Goal: Check status: Check status

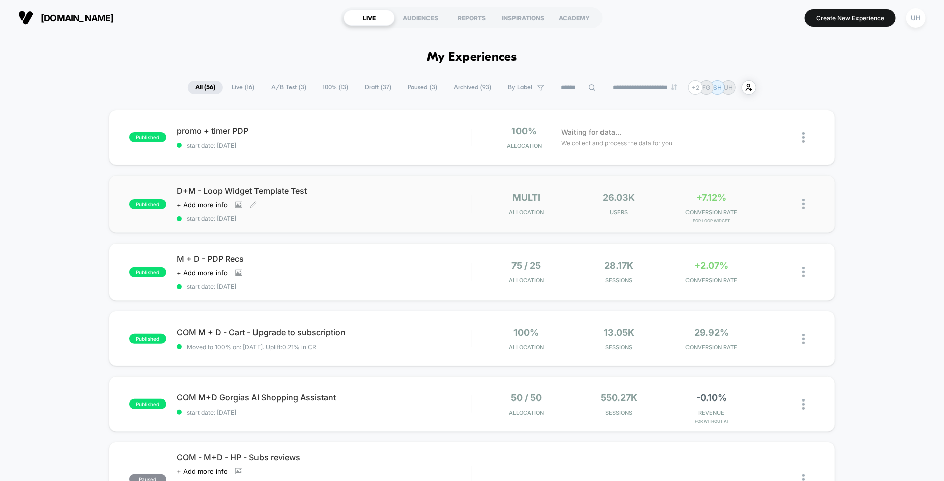
click at [425, 205] on div "D+M - Loop Widget Template Test Click to view images Click to edit experience d…" at bounding box center [324, 204] width 295 height 37
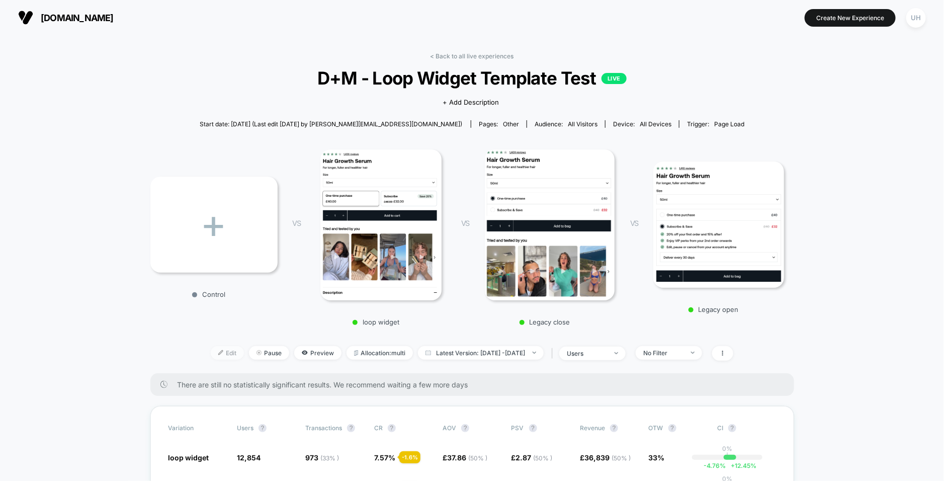
click at [213, 356] on span "Edit" at bounding box center [227, 353] width 33 height 14
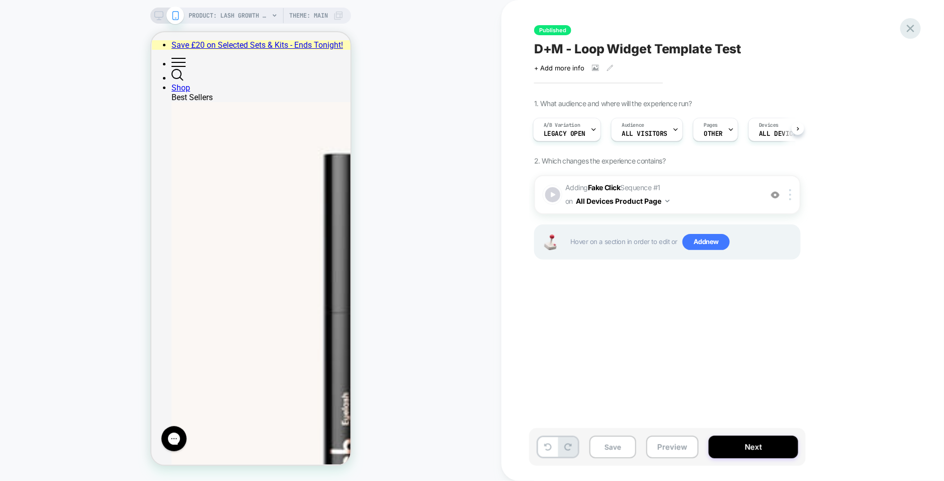
click at [909, 29] on icon at bounding box center [911, 29] width 8 height 8
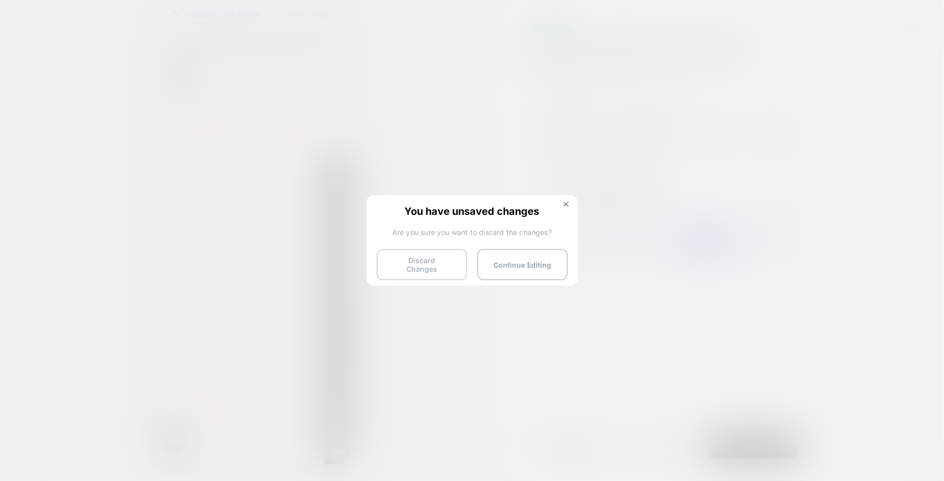
click at [427, 261] on button "Discard Changes" at bounding box center [422, 264] width 91 height 31
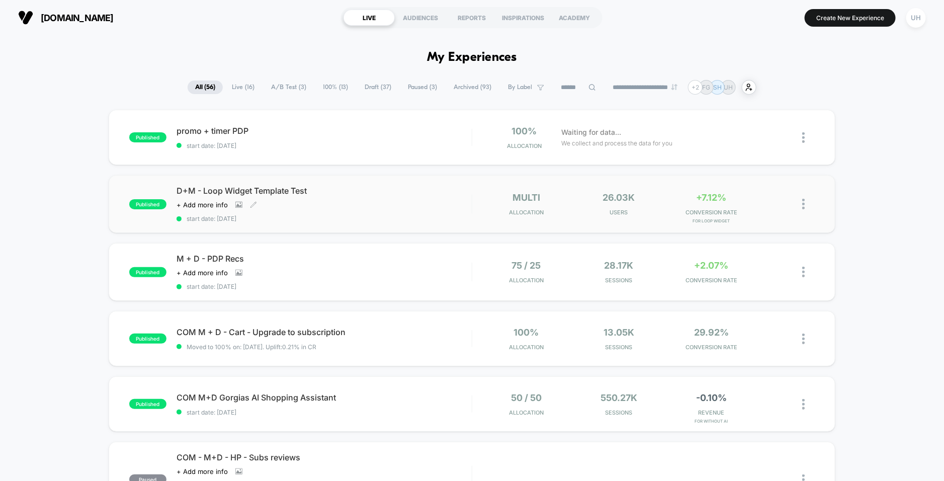
click at [426, 217] on span "start date: [DATE]" at bounding box center [324, 219] width 295 height 8
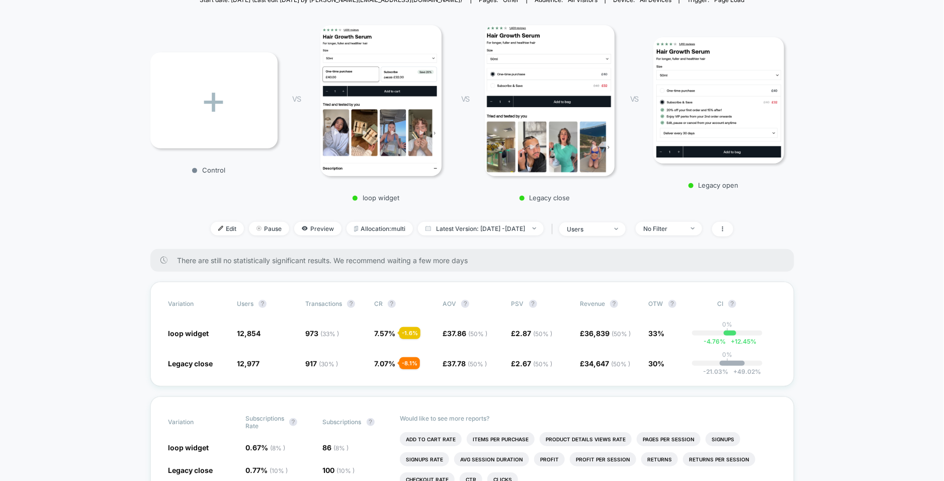
scroll to position [174, 0]
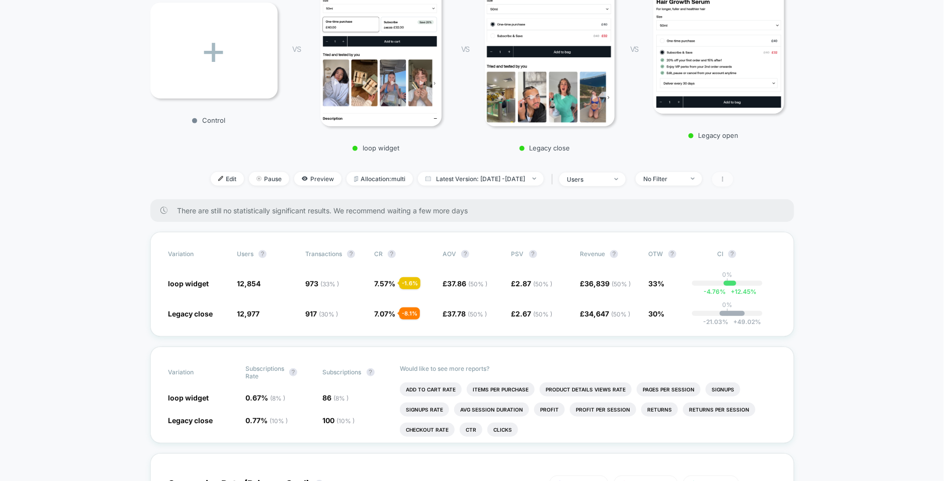
click at [726, 177] on icon at bounding box center [723, 179] width 6 height 6
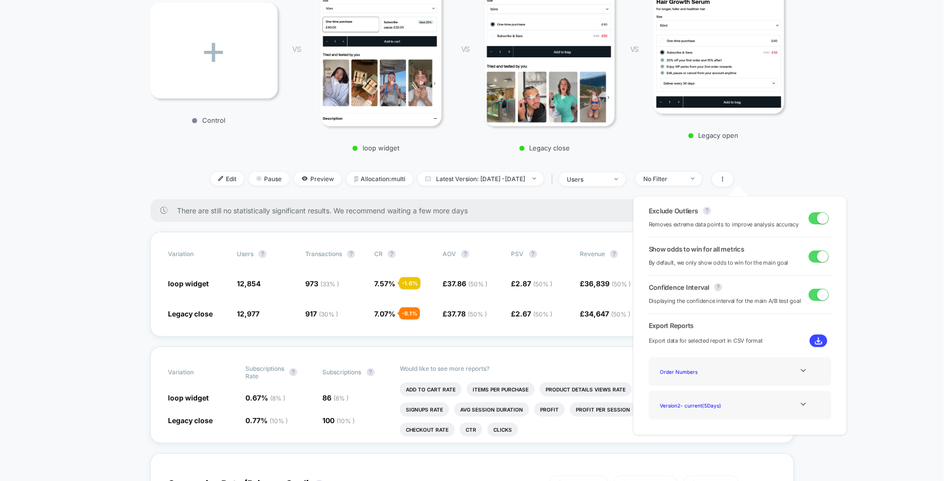
click at [786, 156] on div "< Back to all live experiences D+M - Loop Widget Template Test LIVE Click to vi…" at bounding box center [472, 38] width 644 height 321
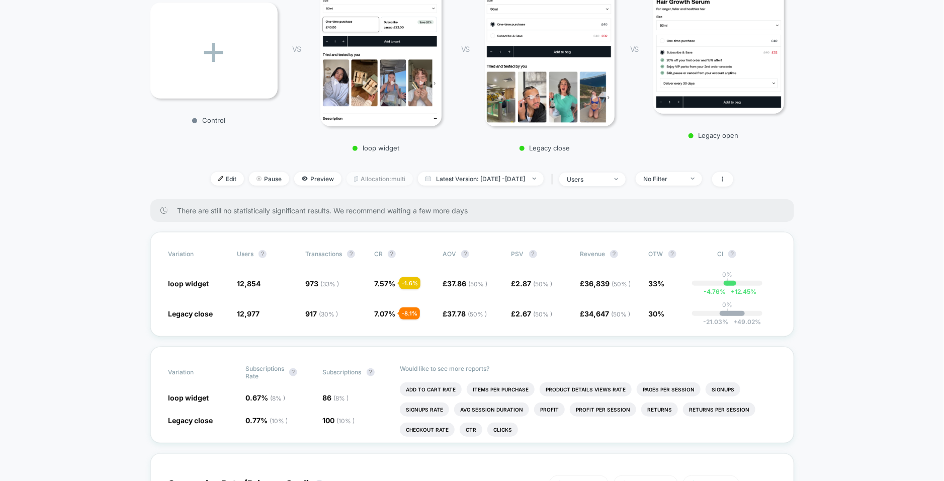
click at [356, 182] on span "Allocation: multi" at bounding box center [380, 179] width 66 height 14
click at [607, 177] on div "users" at bounding box center [587, 180] width 40 height 8
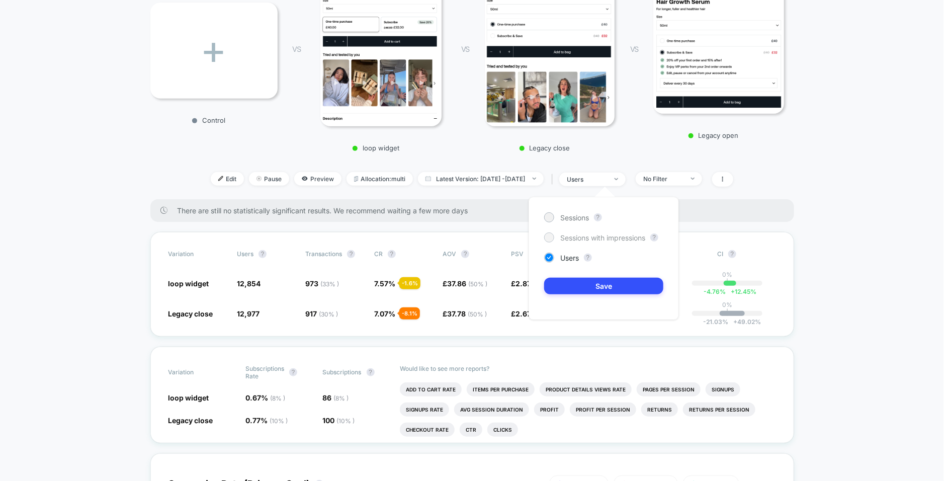
click at [545, 236] on div at bounding box center [549, 237] width 8 height 8
click at [579, 288] on button "Save" at bounding box center [603, 286] width 119 height 17
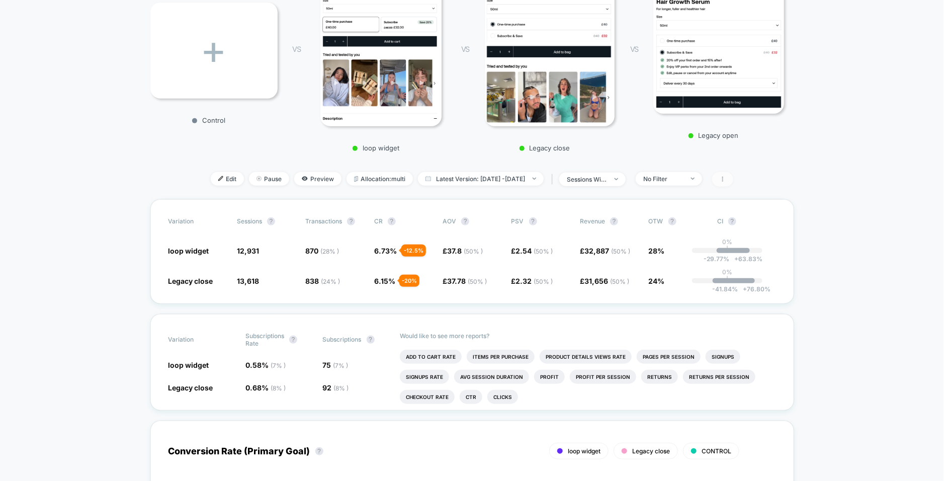
click at [733, 175] on span at bounding box center [722, 179] width 21 height 15
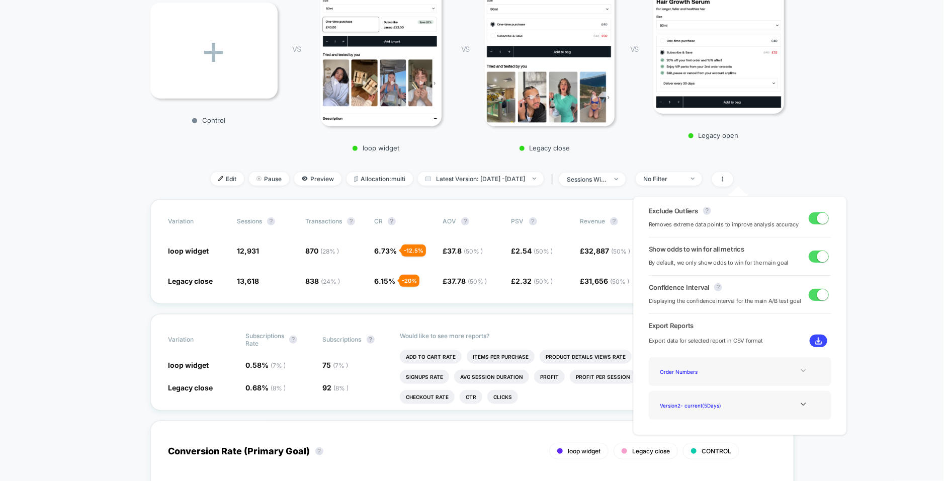
click at [792, 370] on div at bounding box center [803, 371] width 41 height 8
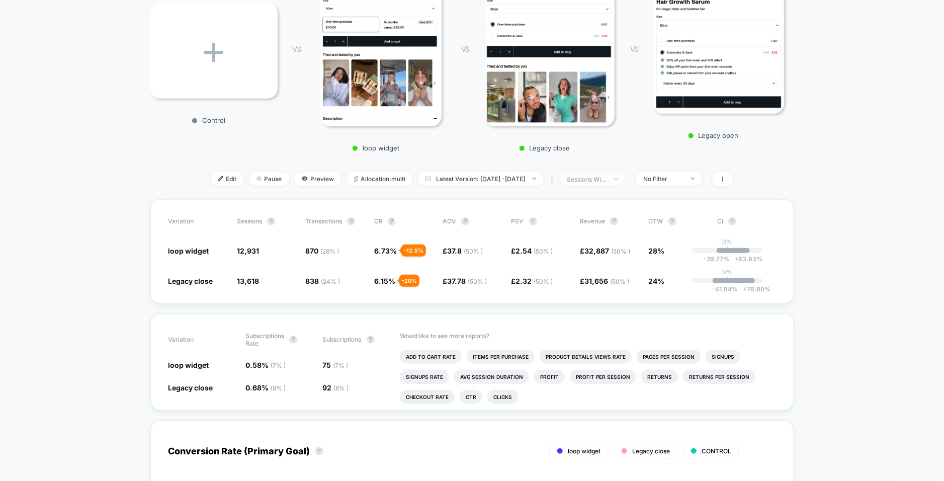
click at [607, 179] on div "sessions with impression" at bounding box center [587, 180] width 40 height 8
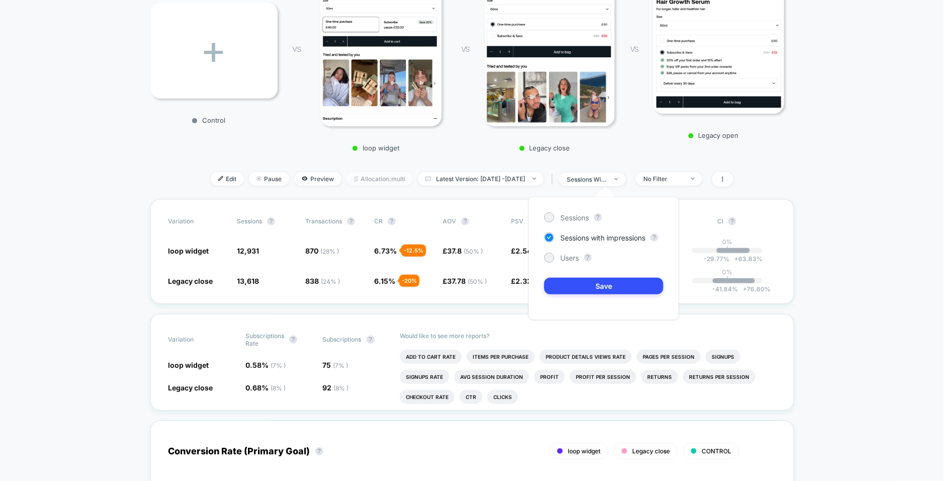
click at [376, 178] on span "Allocation: multi" at bounding box center [380, 179] width 66 height 14
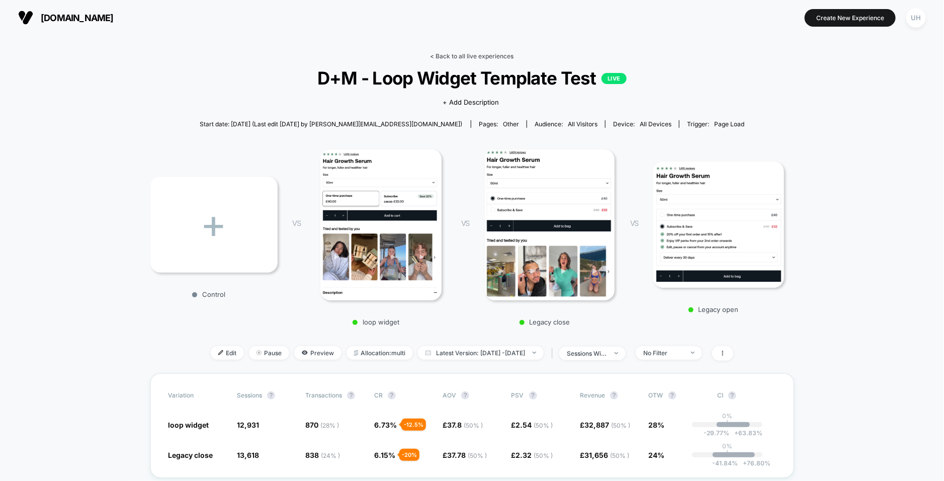
click at [449, 54] on link "< Back to all live experiences" at bounding box center [472, 56] width 83 height 8
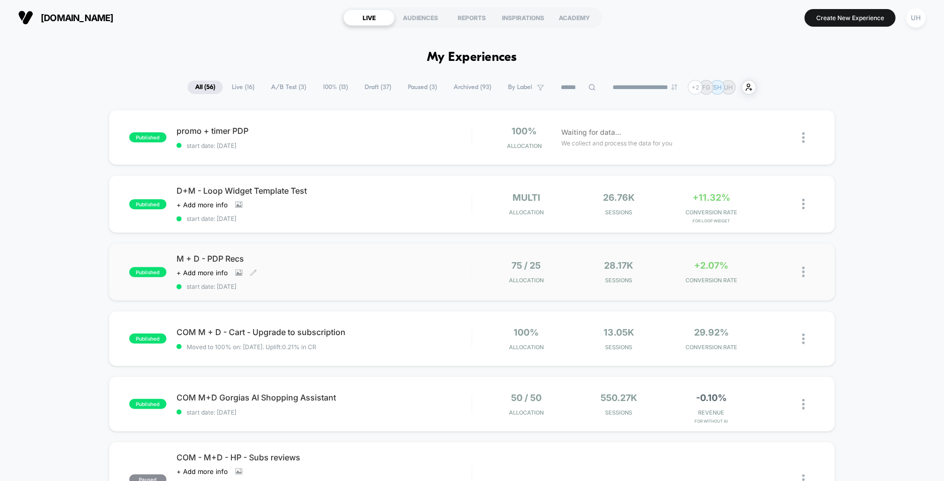
click at [433, 274] on div "M + D - PDP Recs Click to view images Click to edit experience details + Add mo…" at bounding box center [324, 271] width 295 height 37
click at [394, 202] on div "D+M - Loop Widget Template Test Click to view images Click to edit experience d…" at bounding box center [324, 204] width 295 height 37
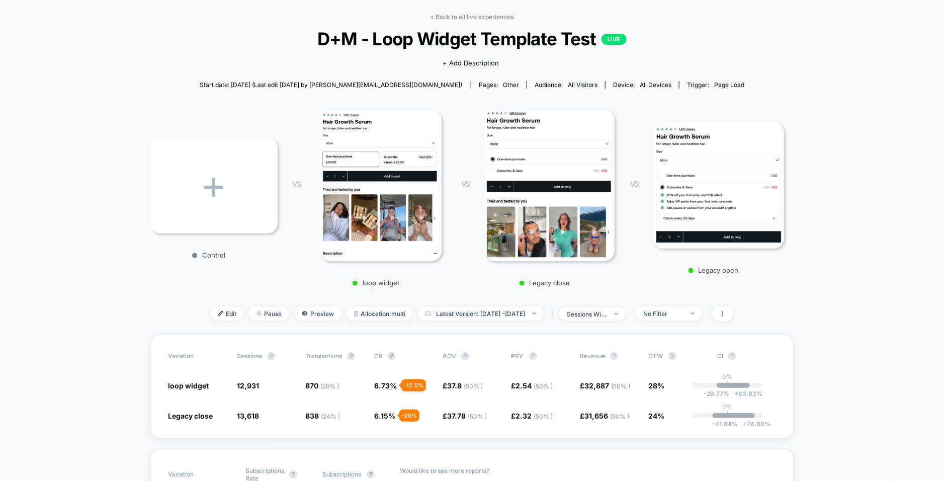
scroll to position [37, 0]
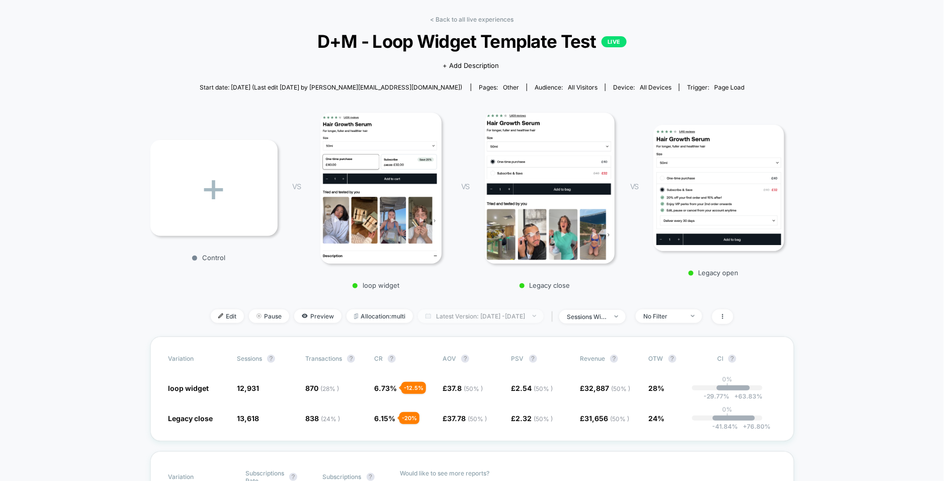
click at [504, 319] on span "Latest Version: [DATE] - [DATE]" at bounding box center [481, 316] width 126 height 14
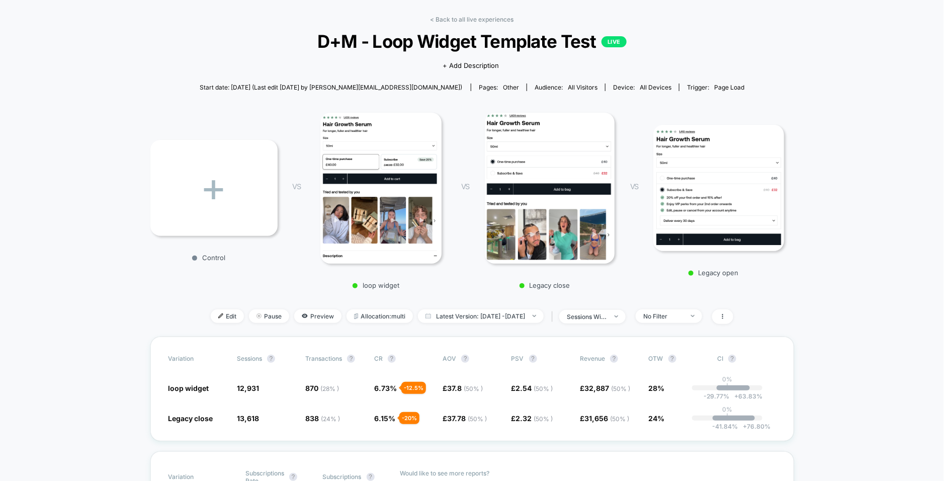
click at [213, 318] on span "Edit" at bounding box center [227, 316] width 33 height 14
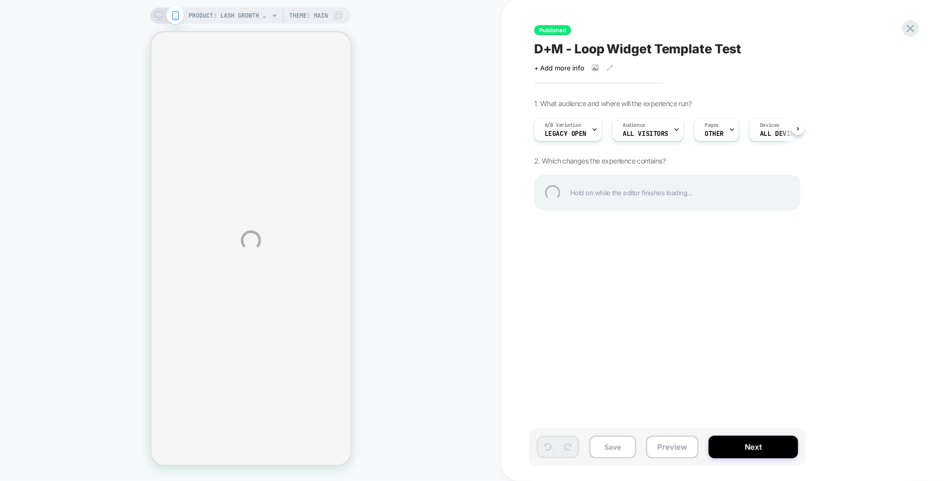
click at [582, 133] on div "PRODUCT: Lash Growth Serum [eyelash] PRODUCT: Lash Growth Serum [eyelash] Theme…" at bounding box center [472, 240] width 944 height 481
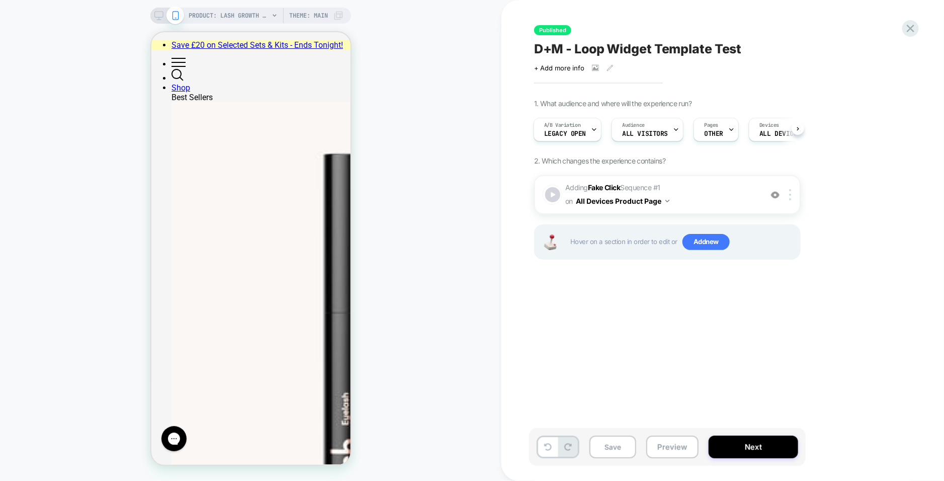
click at [582, 133] on span "Legacy open" at bounding box center [565, 133] width 42 height 7
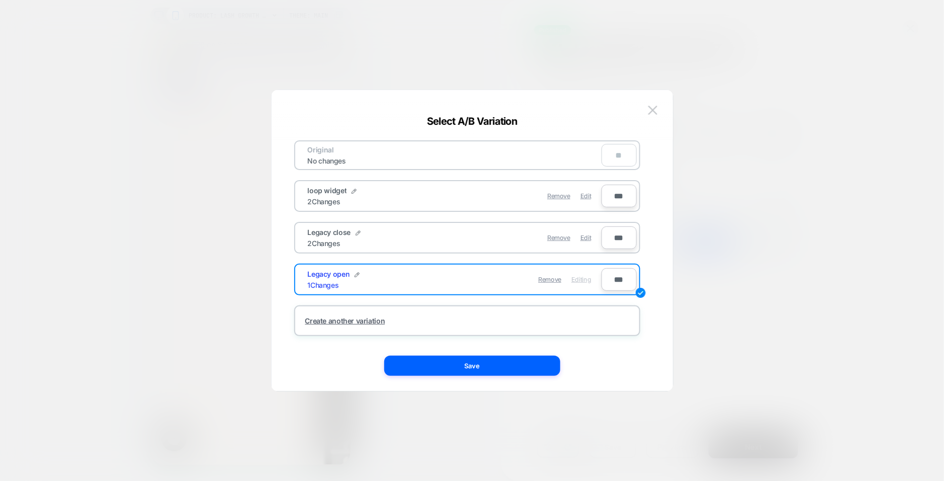
click at [455, 228] on div "Remove Edit" at bounding box center [526, 238] width 142 height 20
click at [438, 242] on div "Legacy close 2 Changes" at bounding box center [381, 238] width 147 height 20
click at [654, 109] on img at bounding box center [652, 110] width 9 height 9
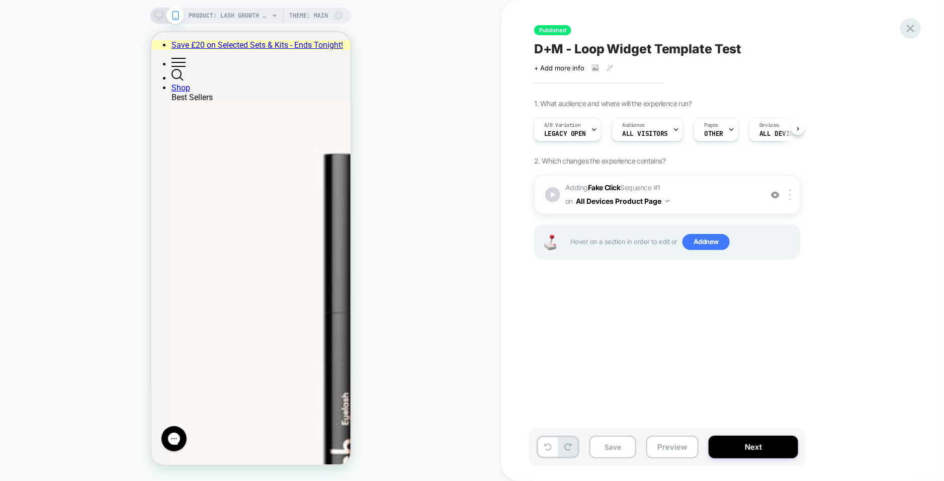
click at [910, 25] on icon at bounding box center [911, 29] width 14 height 14
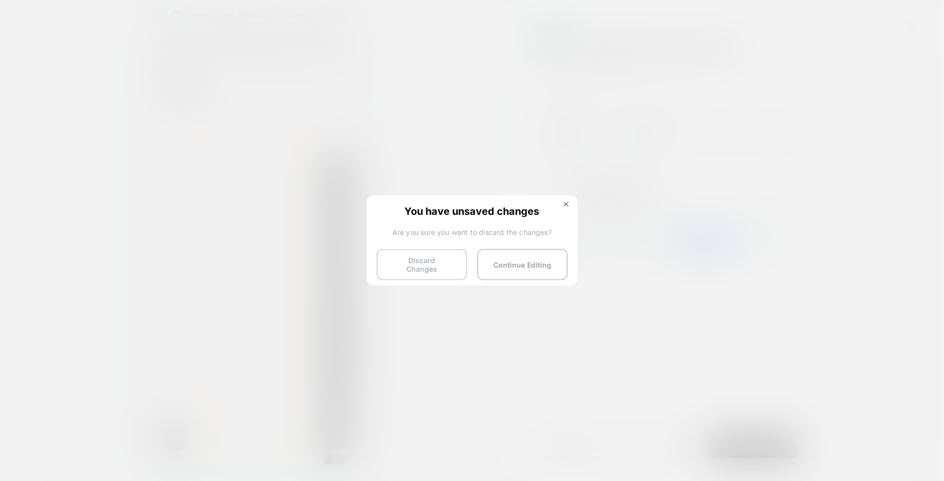
click at [414, 264] on button "Discard Changes" at bounding box center [422, 264] width 91 height 31
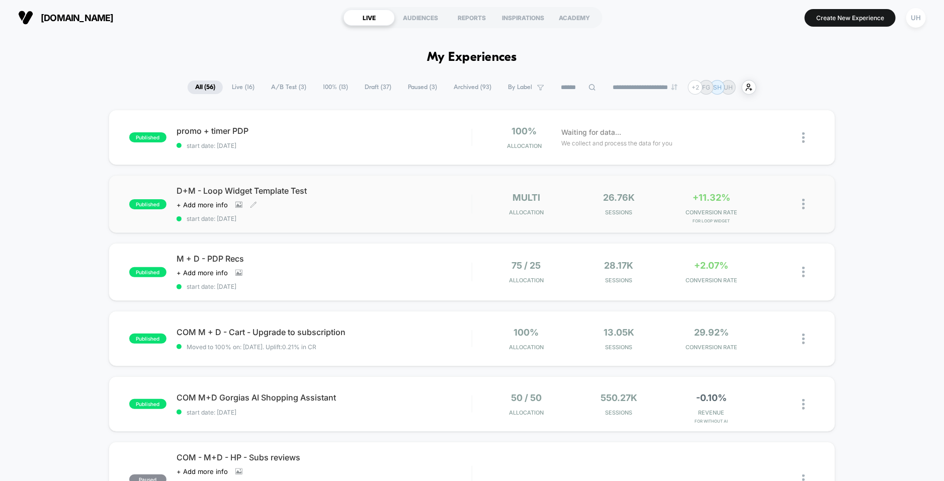
click at [416, 209] on div "D+M - Loop Widget Template Test Click to view images Click to edit experience d…" at bounding box center [324, 204] width 295 height 37
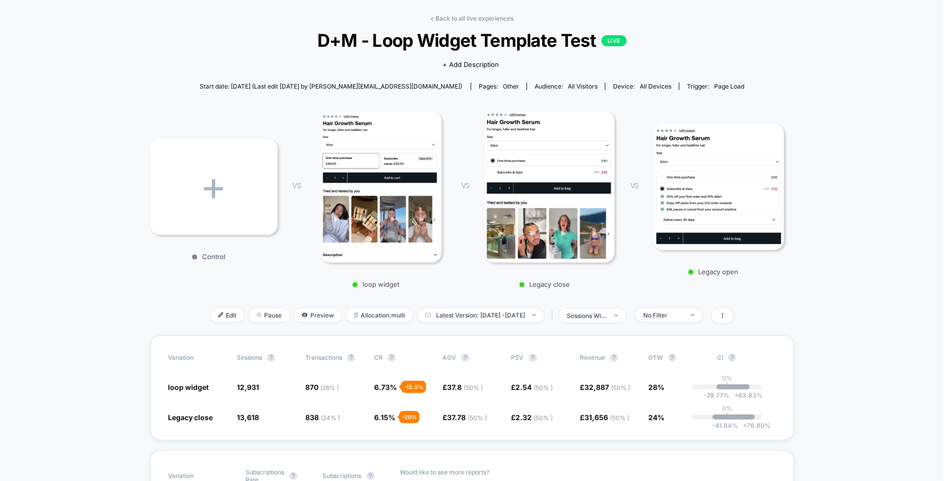
scroll to position [36, 0]
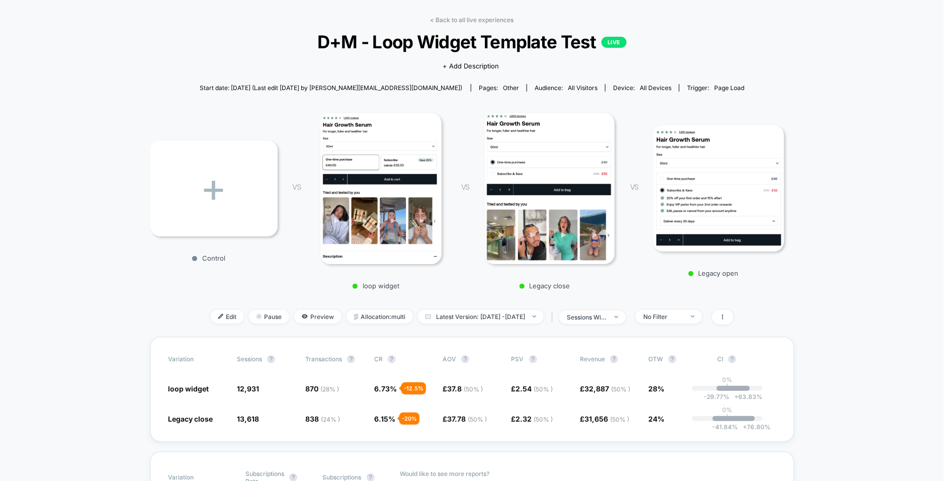
click at [214, 188] on div "+" at bounding box center [213, 188] width 127 height 96
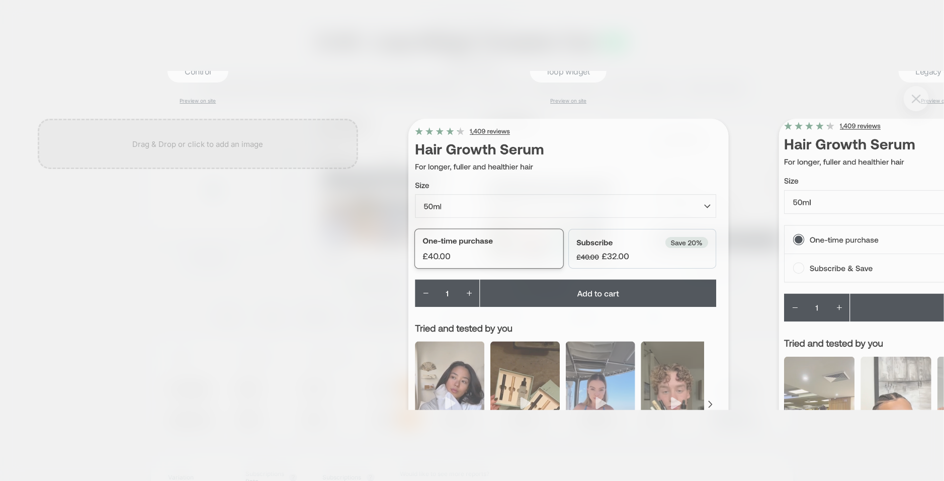
scroll to position [0, 1]
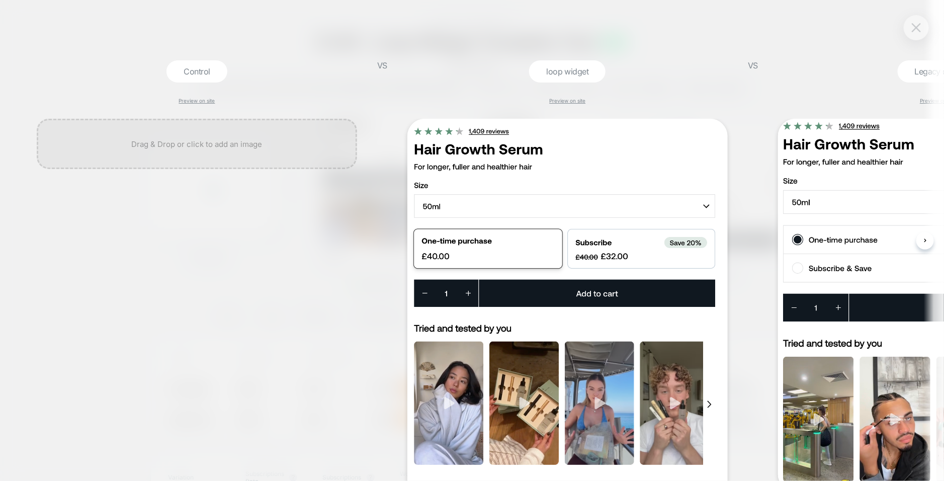
click at [923, 30] on button at bounding box center [916, 27] width 15 height 15
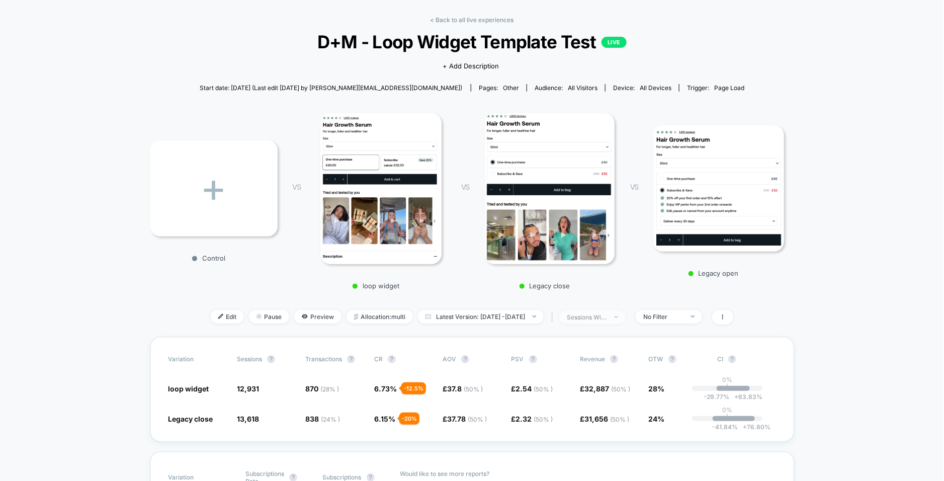
click at [607, 317] on div "sessions with impression" at bounding box center [587, 317] width 40 height 8
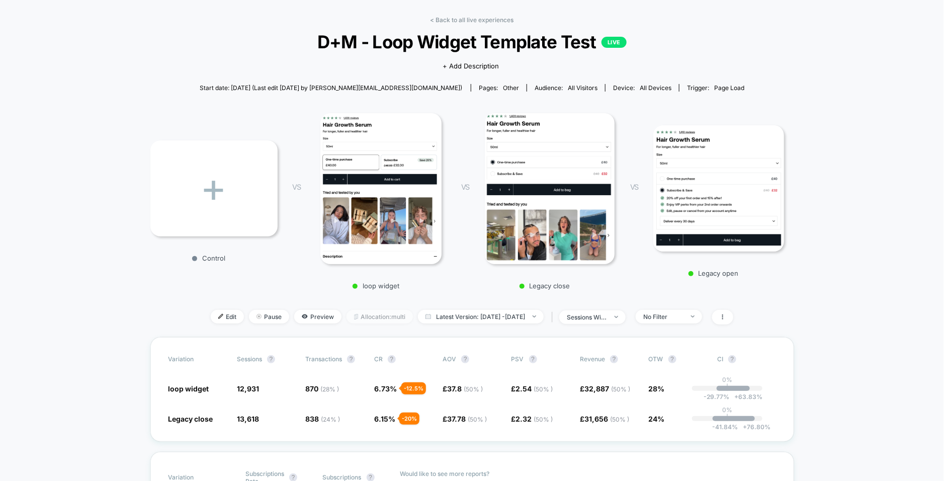
click at [365, 315] on span "Allocation: multi" at bounding box center [380, 317] width 66 height 14
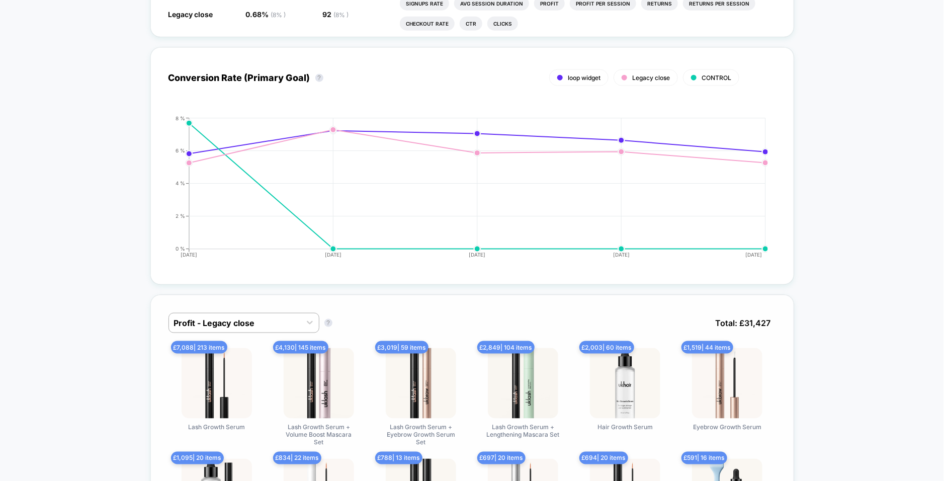
scroll to position [549, 0]
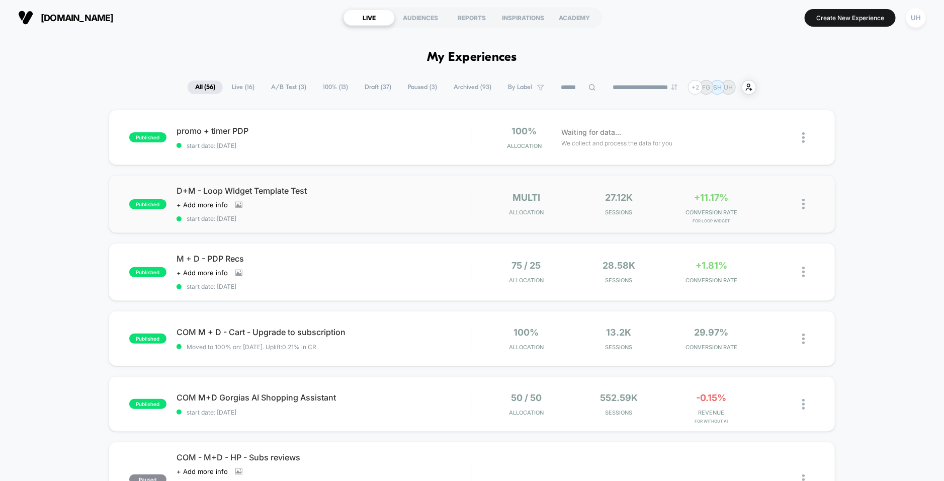
click at [413, 201] on div "D+M - Loop Widget Template Test Click to view images Click to edit experience d…" at bounding box center [324, 204] width 295 height 37
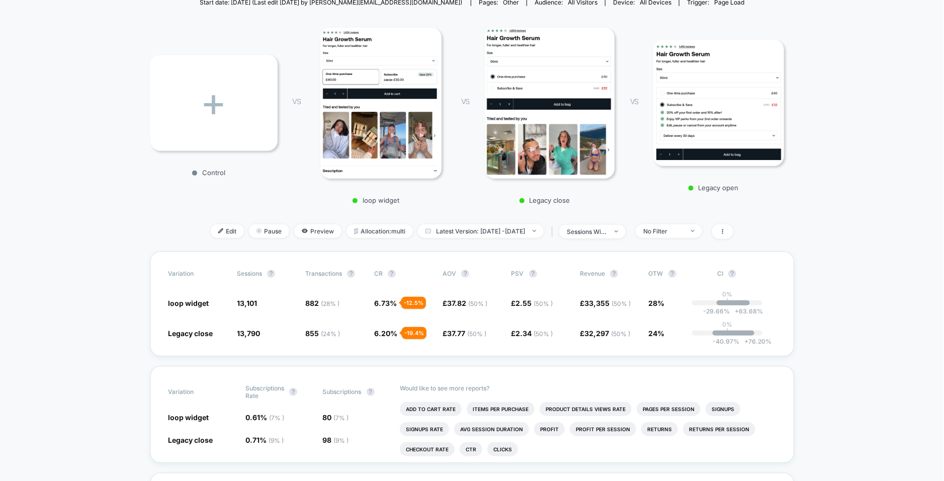
scroll to position [131, 0]
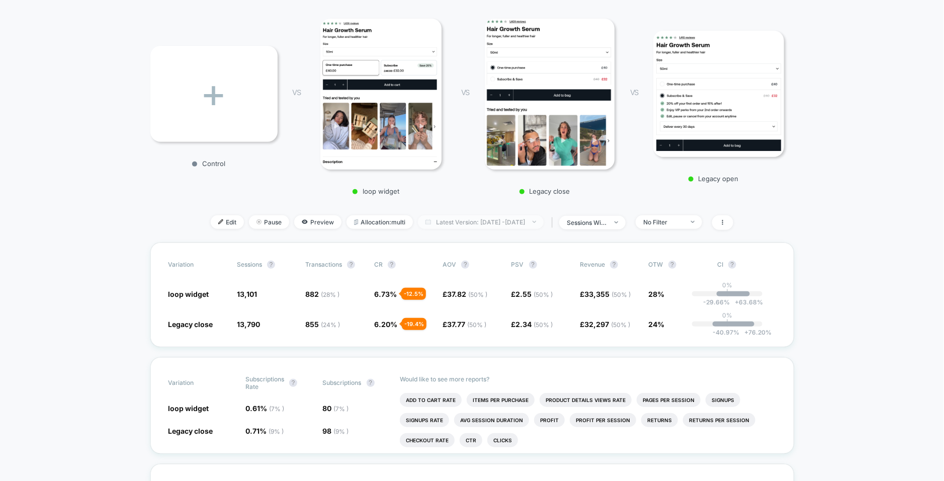
click at [475, 218] on span "Latest Version: [DATE] - [DATE]" at bounding box center [481, 222] width 126 height 14
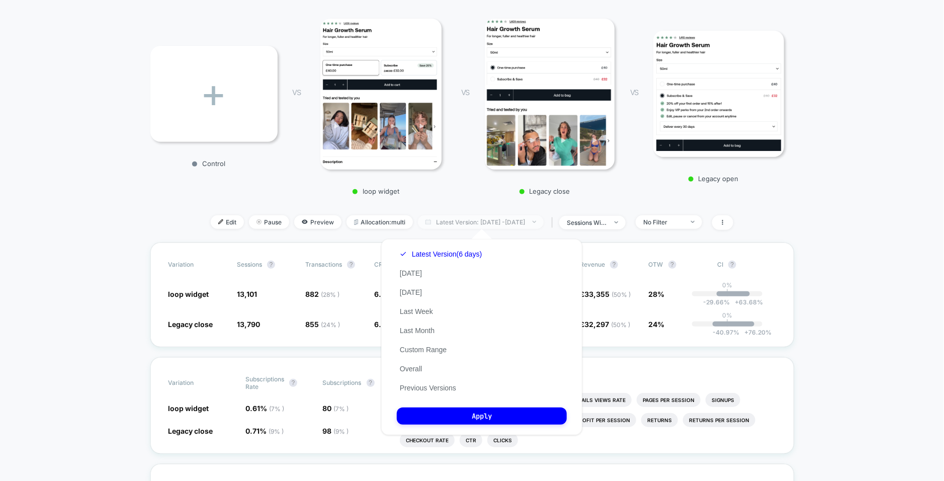
click at [478, 217] on span "Latest Version: [DATE] - [DATE]" at bounding box center [481, 222] width 126 height 14
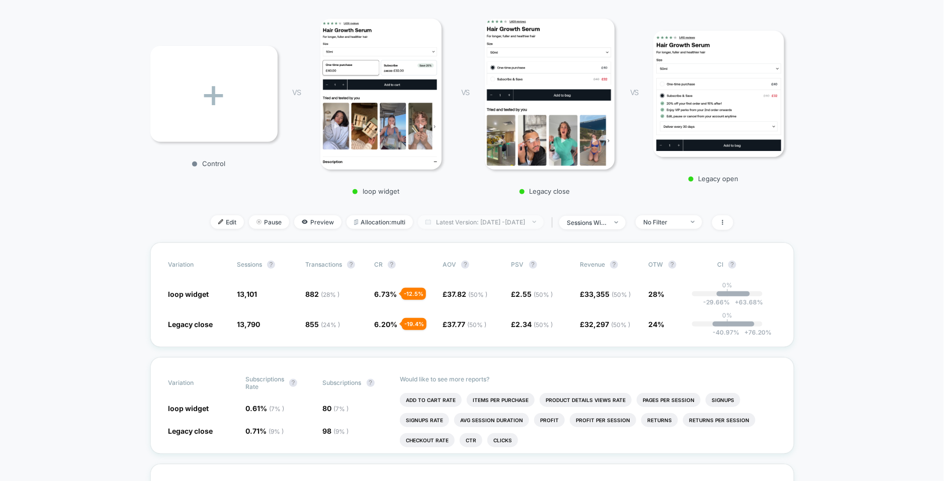
click at [478, 218] on span "Latest Version: [DATE] - [DATE]" at bounding box center [481, 222] width 126 height 14
select select "*"
select select "****"
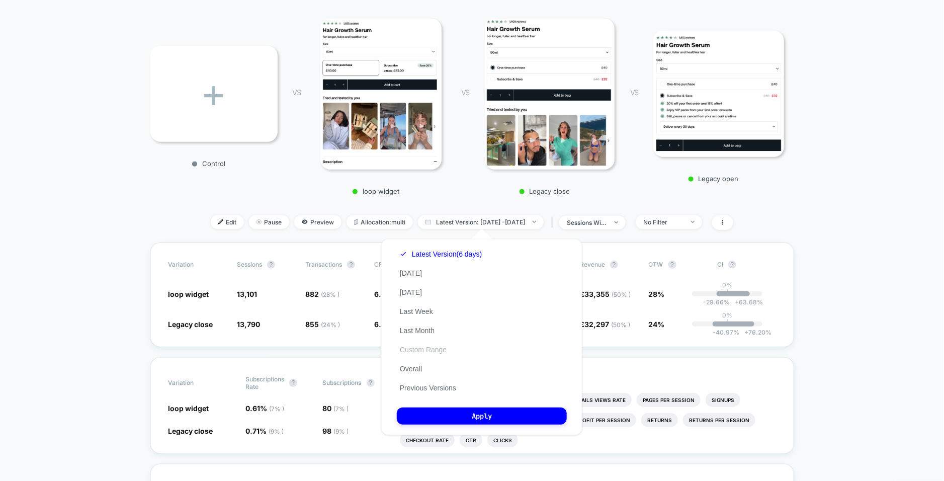
click at [427, 351] on button "Custom Range" at bounding box center [423, 349] width 53 height 9
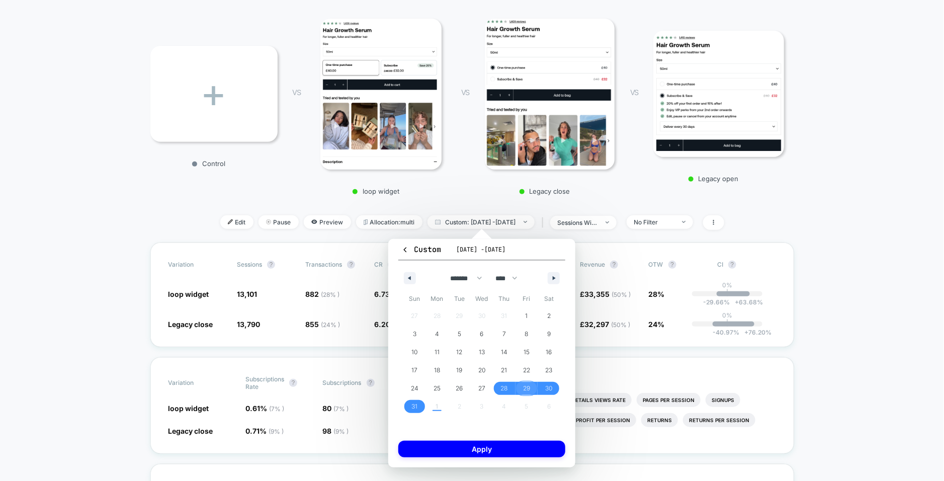
click at [524, 385] on span "29" at bounding box center [526, 388] width 7 height 18
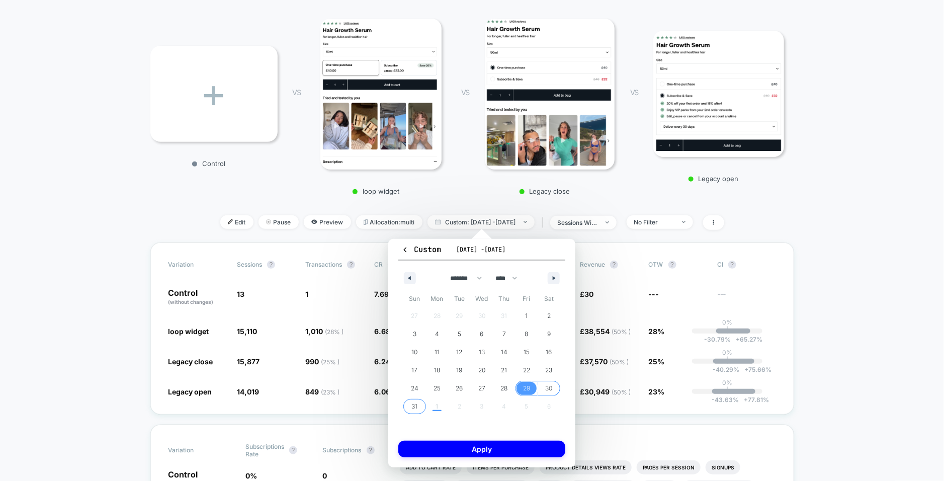
click at [414, 406] on span "31" at bounding box center [414, 406] width 6 height 18
click at [437, 447] on button "Apply" at bounding box center [481, 449] width 167 height 17
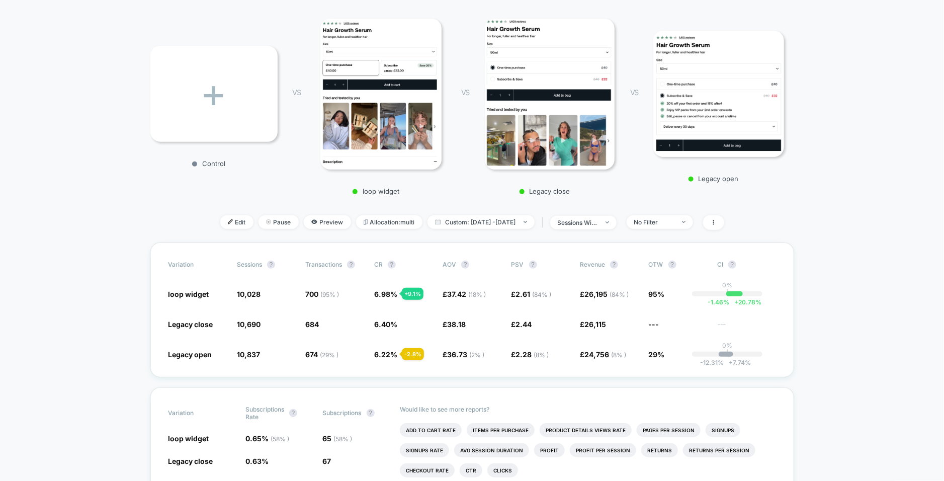
scroll to position [137, 0]
